Goal: Task Accomplishment & Management: Manage account settings

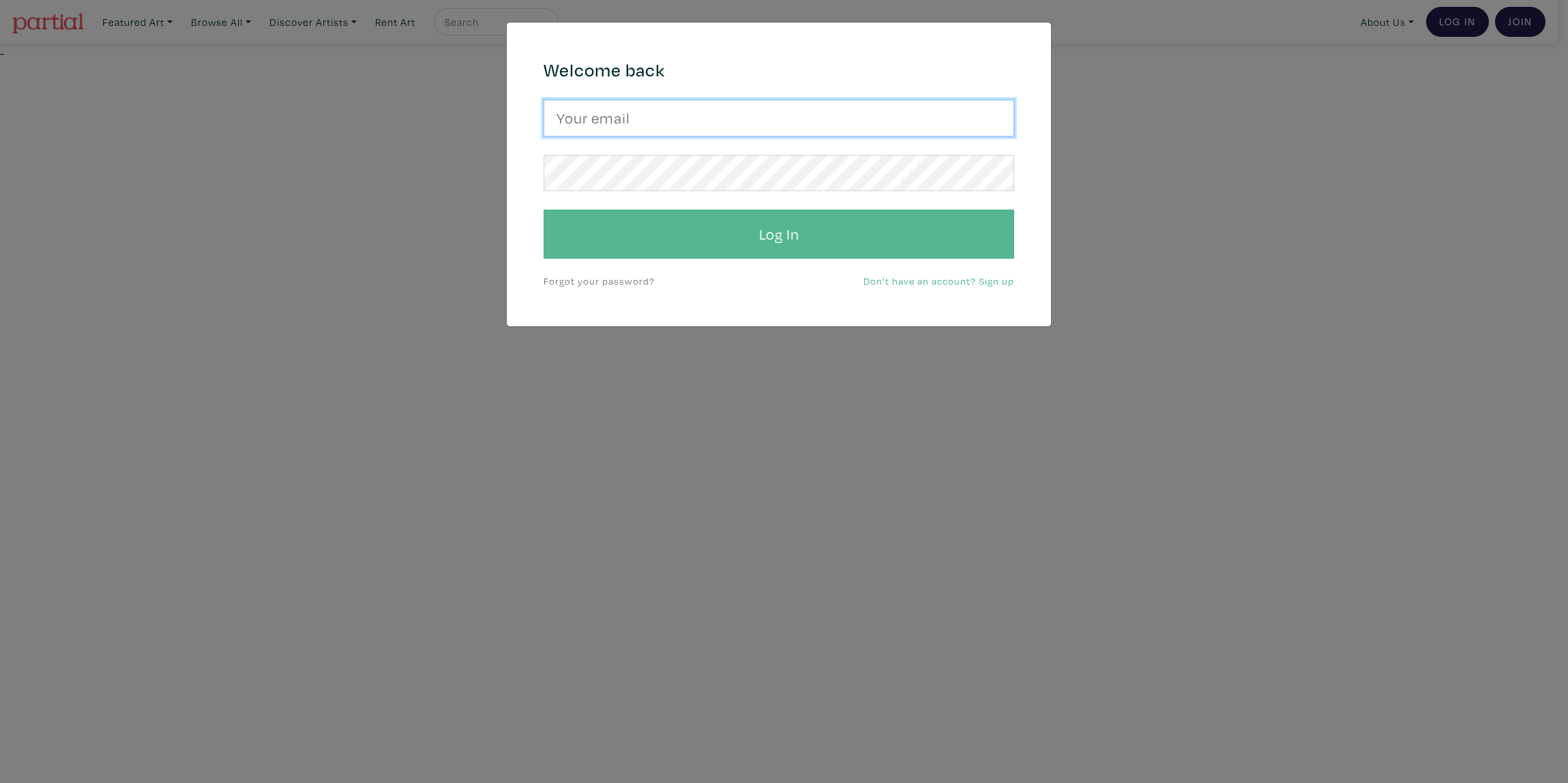
type input "tueai12@gmail.com"
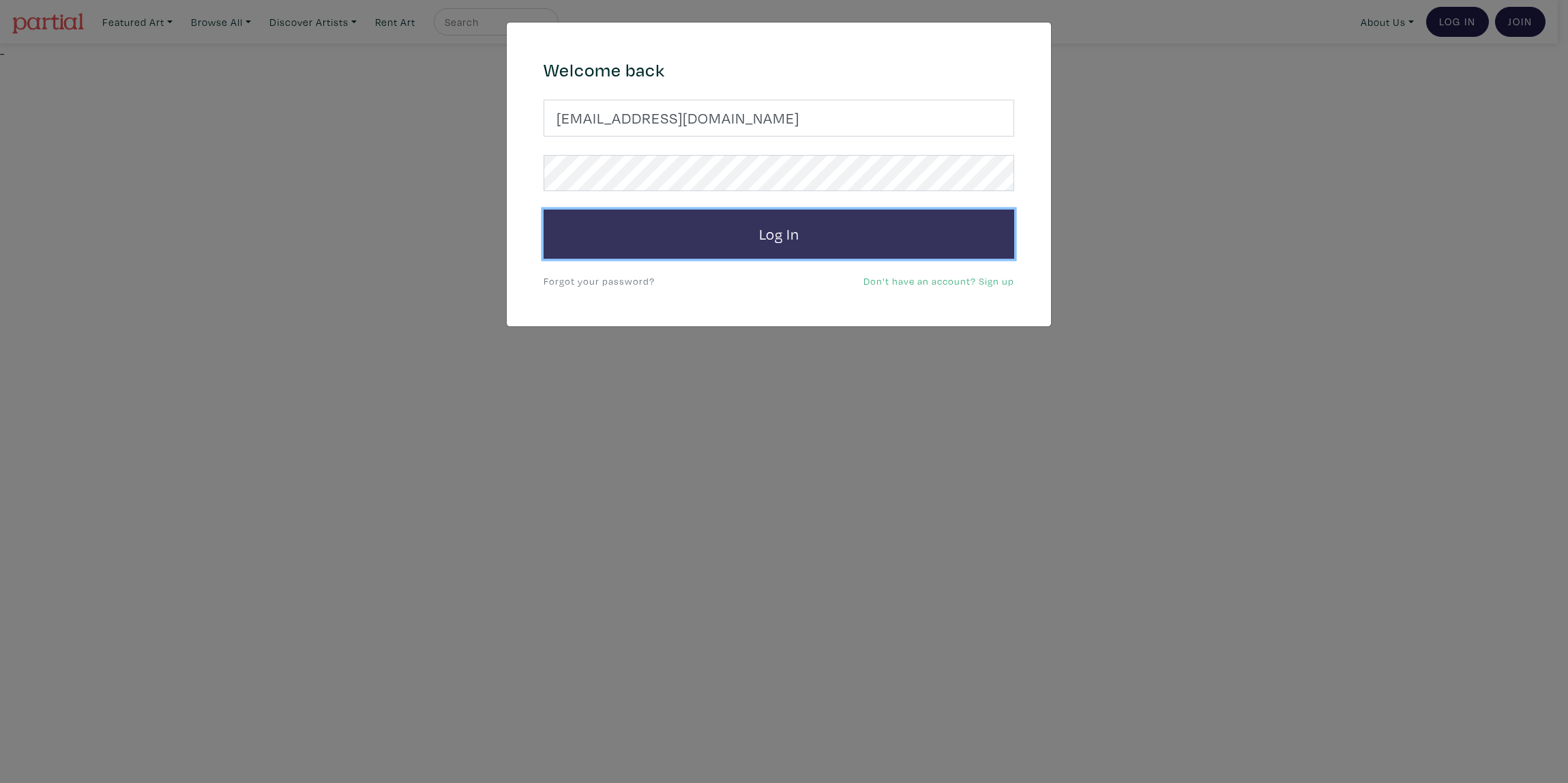
click at [754, 230] on button "Log In" at bounding box center [779, 234] width 470 height 49
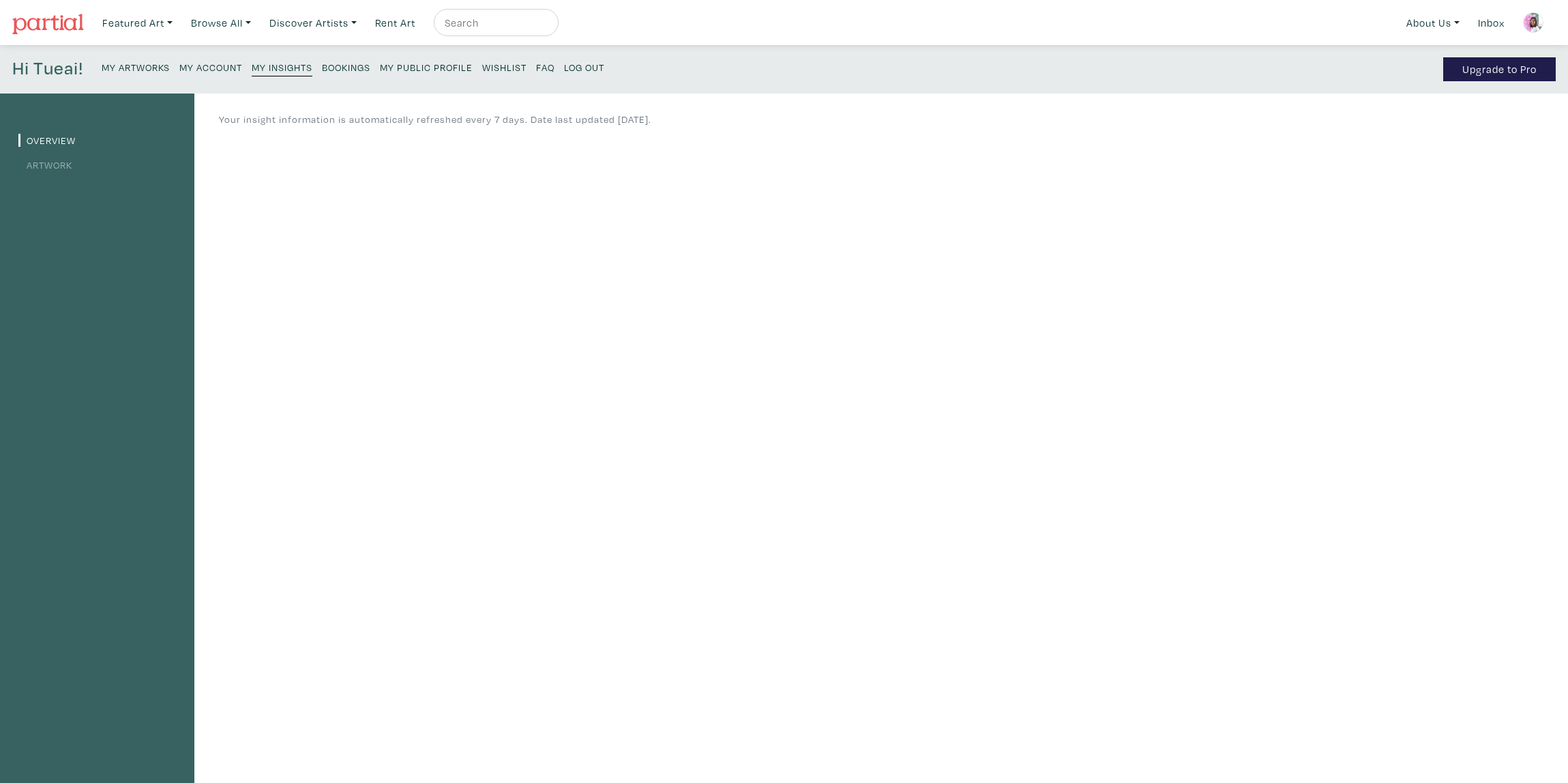
click at [46, 160] on link "Artwork" at bounding box center [45, 164] width 54 height 13
click at [146, 64] on small "My Artworks" at bounding box center [136, 66] width 68 height 13
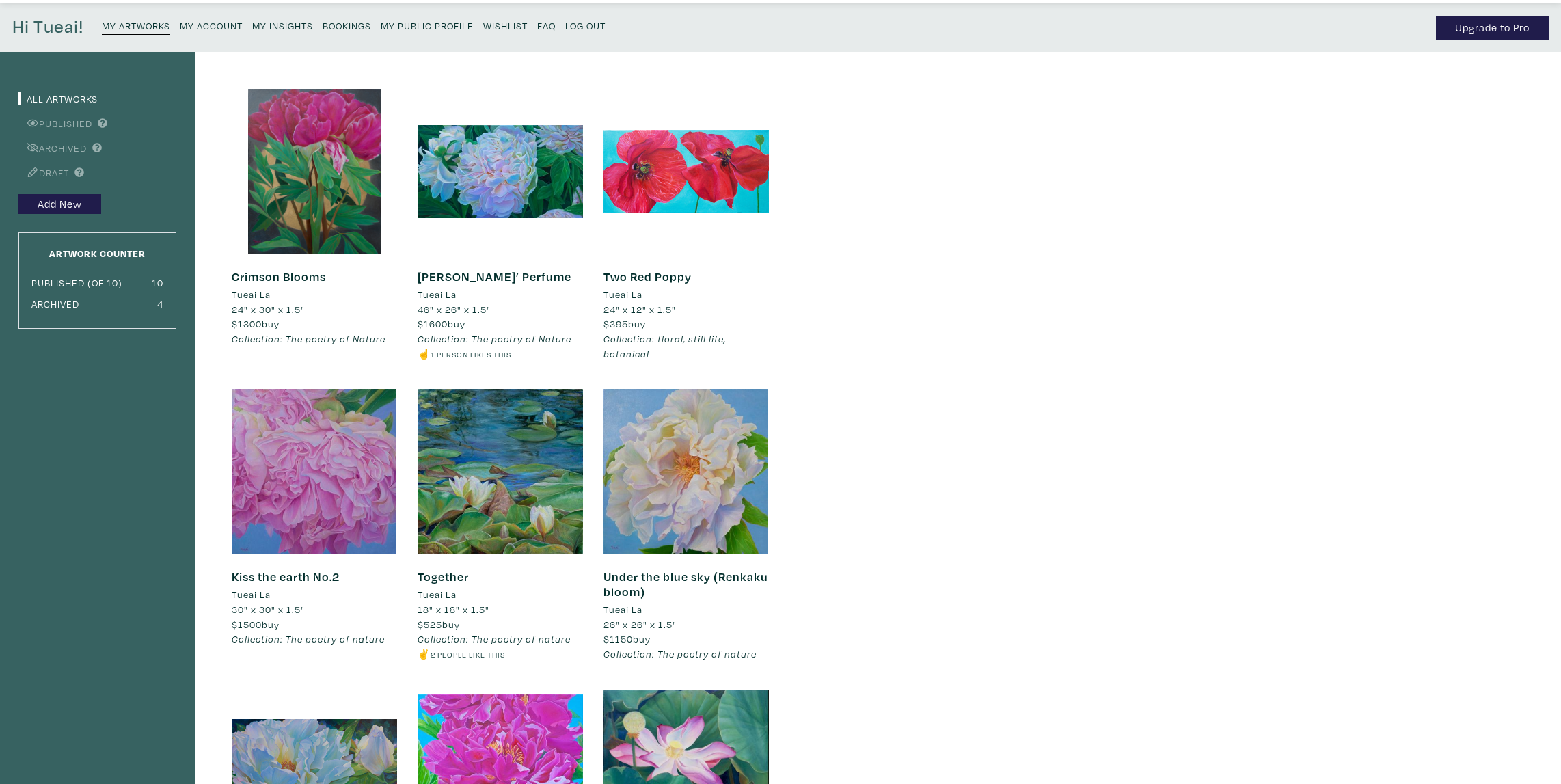
scroll to position [41, 0]
